Goal: Information Seeking & Learning: Find specific fact

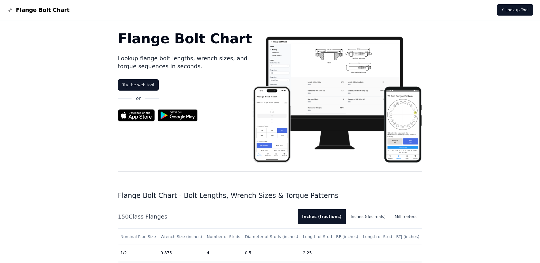
scroll to position [94, 0]
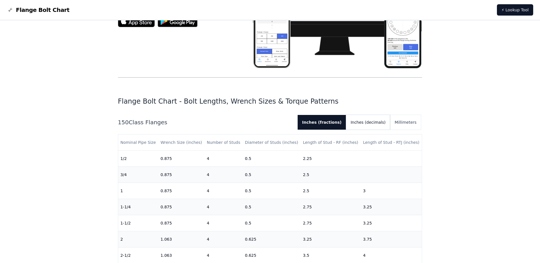
click at [373, 124] on button "Inches (decimals)" at bounding box center [368, 122] width 44 height 15
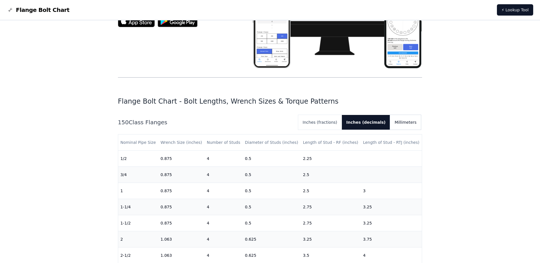
click at [408, 125] on button "Millimeters" at bounding box center [405, 122] width 31 height 15
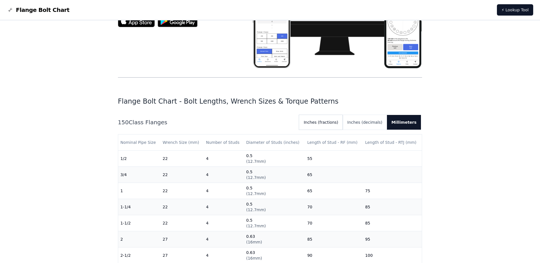
click at [328, 125] on button "Inches (fractions)" at bounding box center [321, 122] width 44 height 15
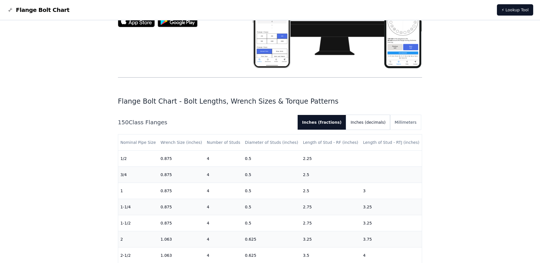
click at [374, 124] on button "Inches (decimals)" at bounding box center [368, 122] width 44 height 15
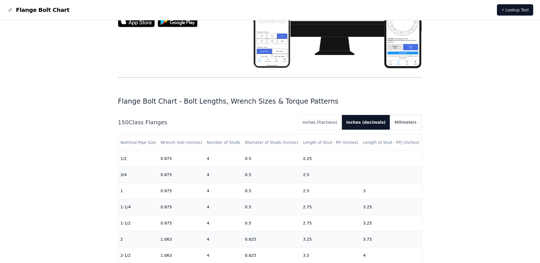
click at [401, 127] on button "Millimeters" at bounding box center [405, 122] width 31 height 15
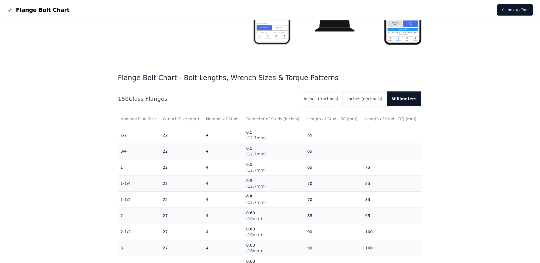
scroll to position [0, 0]
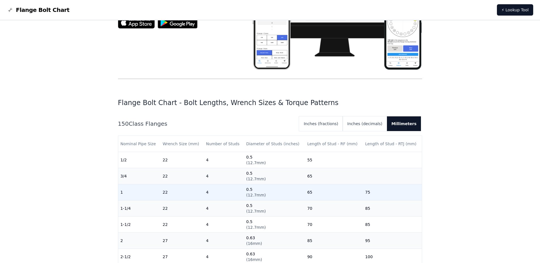
scroll to position [94, 0]
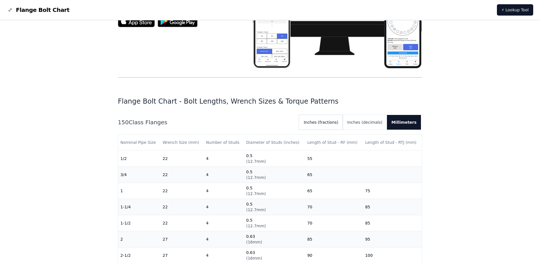
click at [338, 124] on button "Inches (fractions)" at bounding box center [321, 122] width 44 height 15
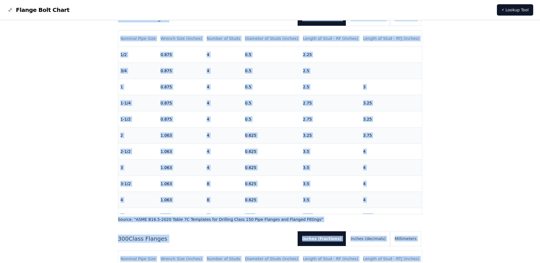
scroll to position [252, 0]
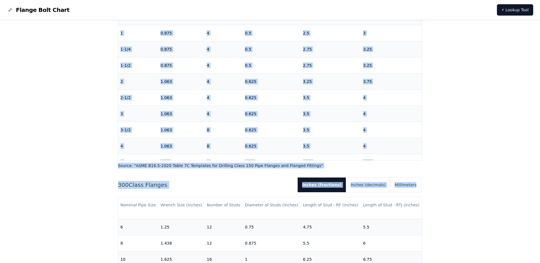
drag, startPoint x: 120, startPoint y: 120, endPoint x: 428, endPoint y: 178, distance: 313.4
copy div "150 Class Flanges Inches (fractions) Inches (decimals) Millimeters Nominal Pipe…"
